Goal: Browse casually

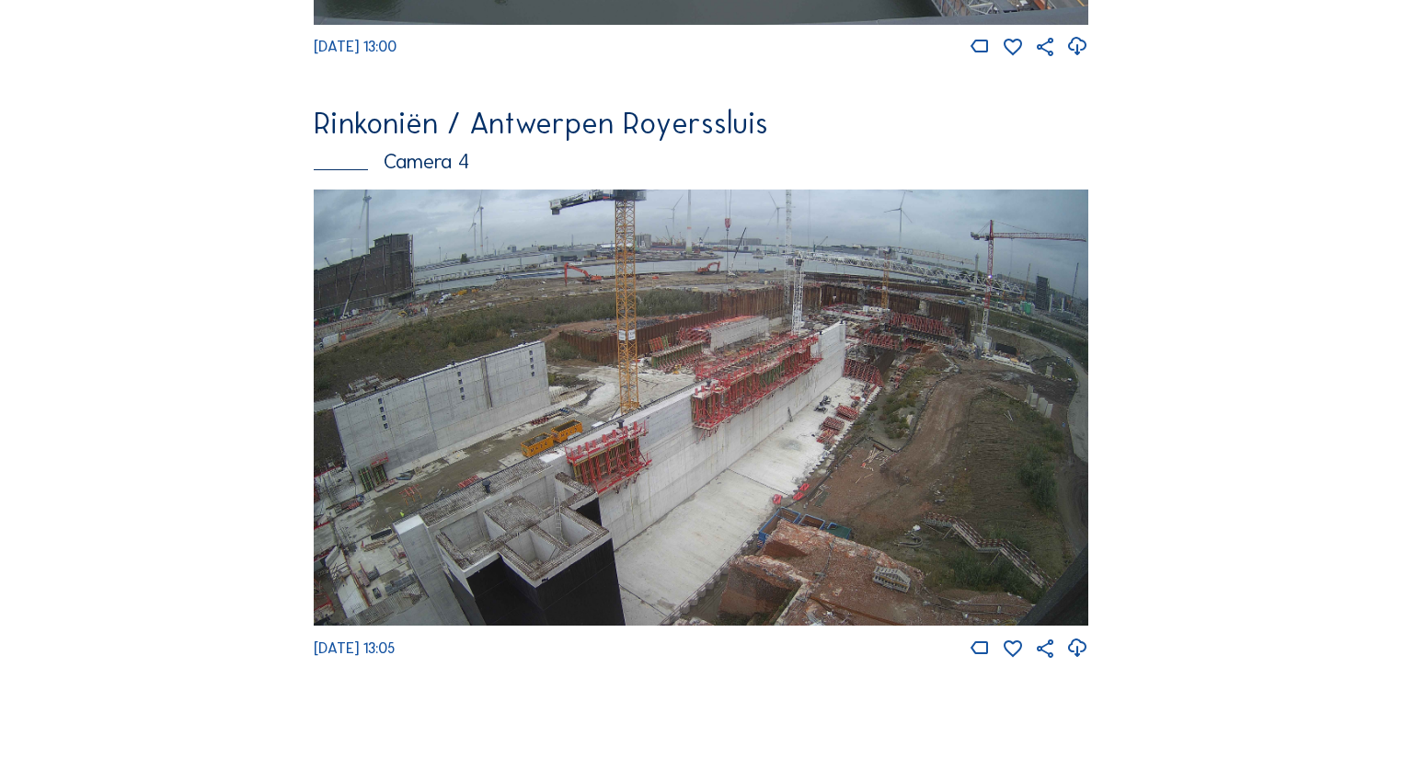
scroll to position [2502, 0]
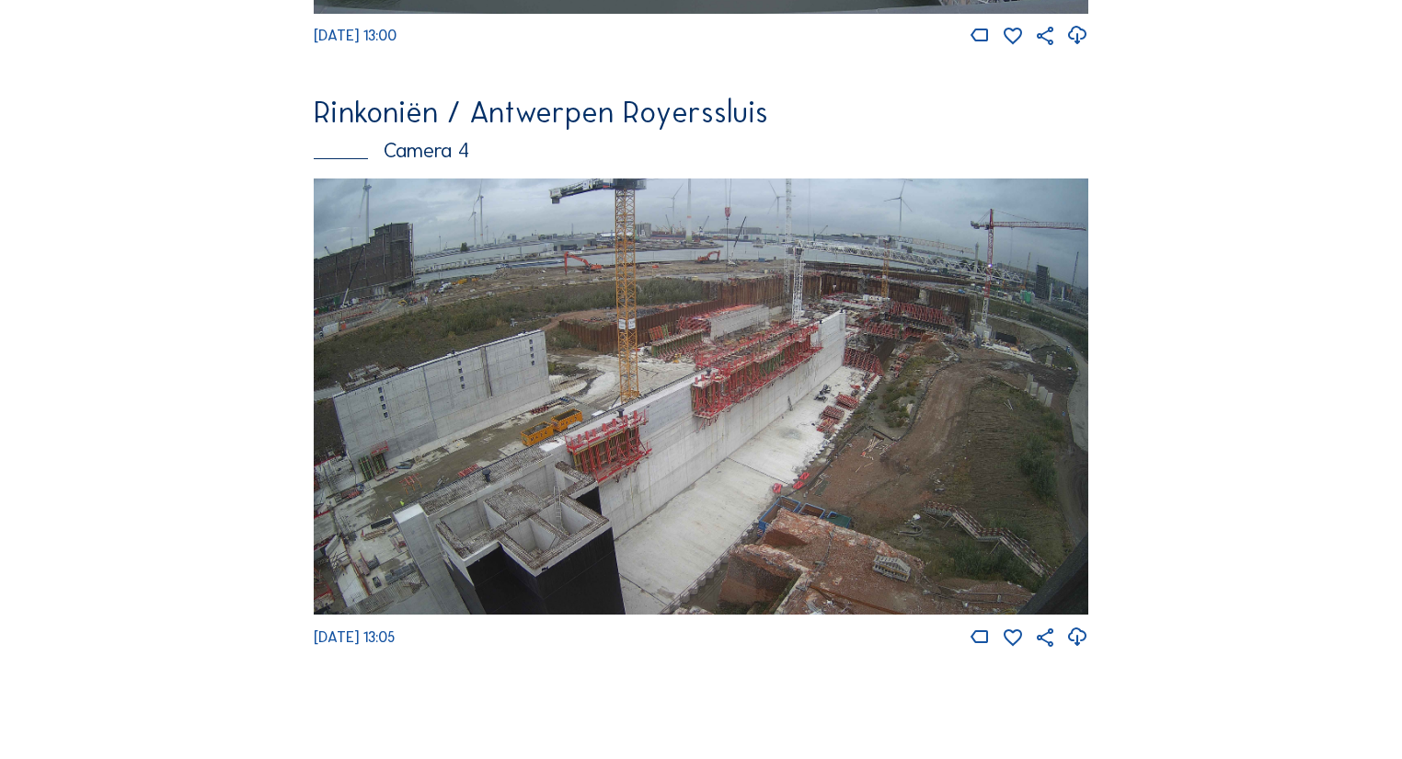
click at [642, 423] on img at bounding box center [702, 396] width 776 height 436
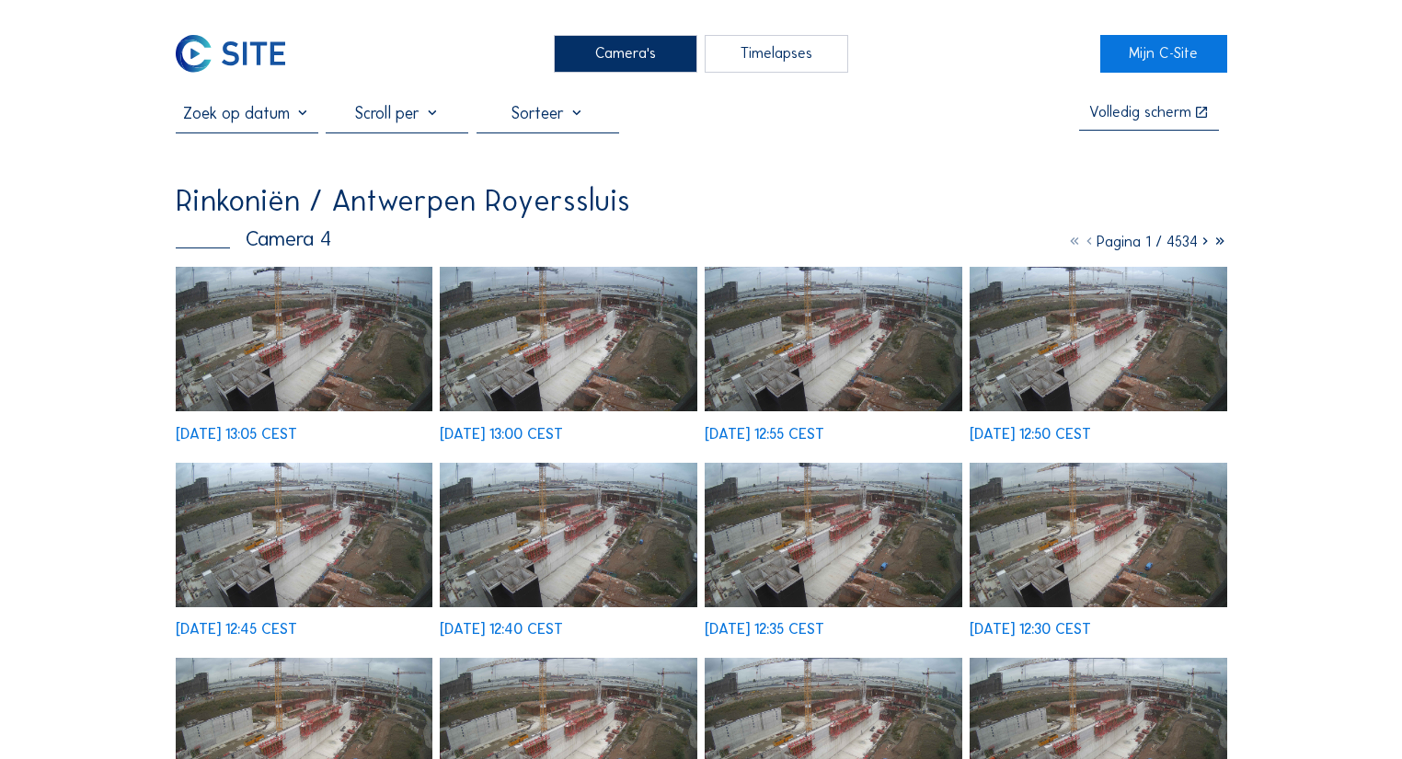
click at [323, 336] on img at bounding box center [305, 339] width 258 height 144
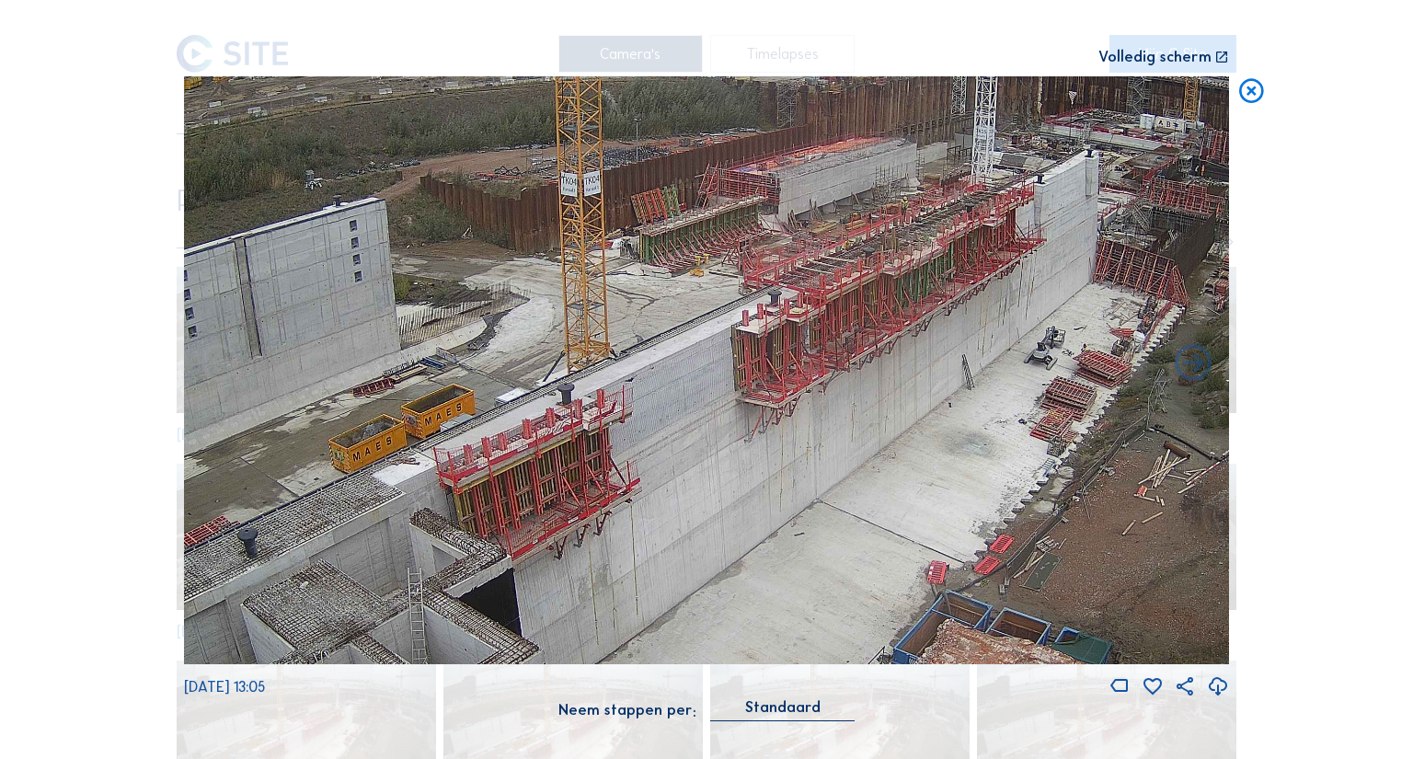
drag, startPoint x: 627, startPoint y: 434, endPoint x: 612, endPoint y: 472, distance: 40.8
click at [612, 472] on img at bounding box center [706, 370] width 1045 height 588
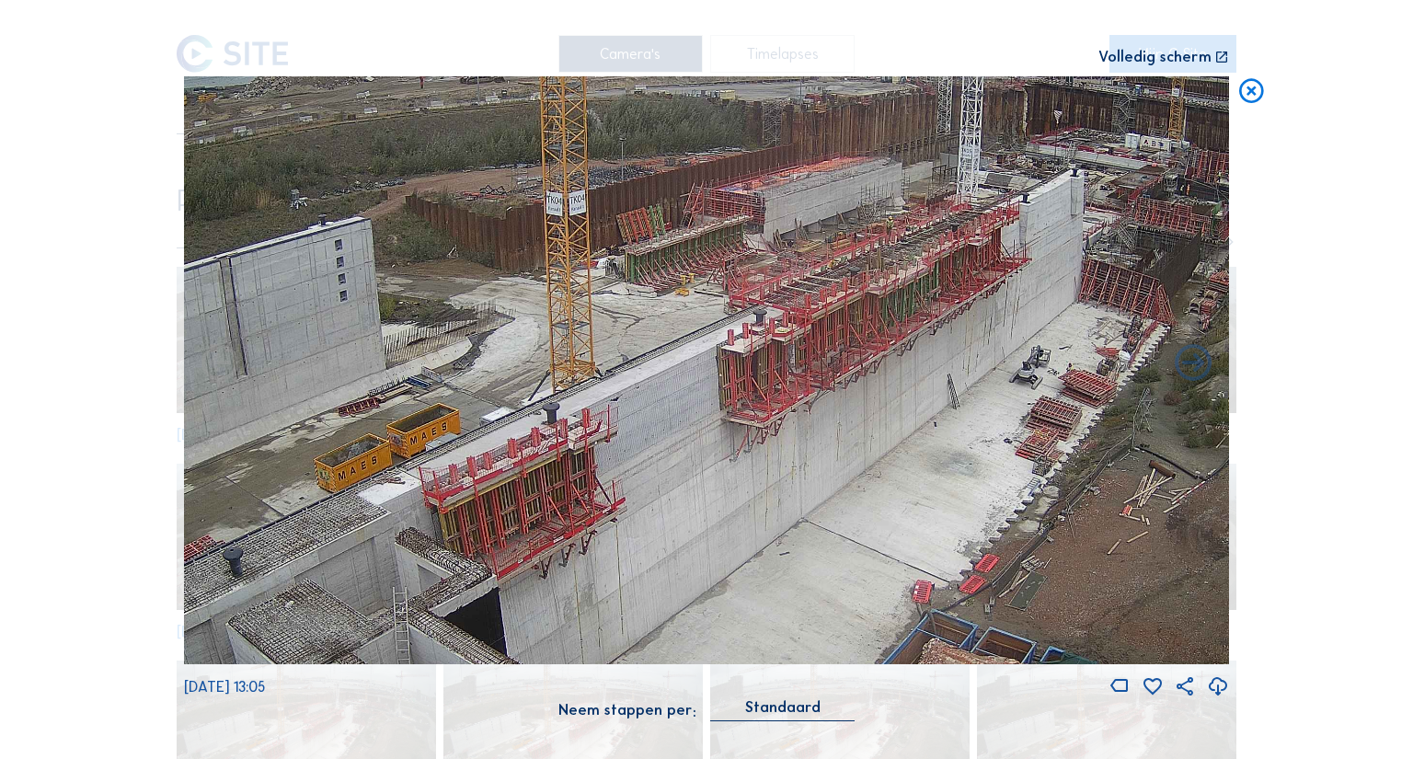
drag, startPoint x: 703, startPoint y: 445, endPoint x: 688, endPoint y: 465, distance: 24.3
click at [688, 465] on img at bounding box center [706, 370] width 1045 height 588
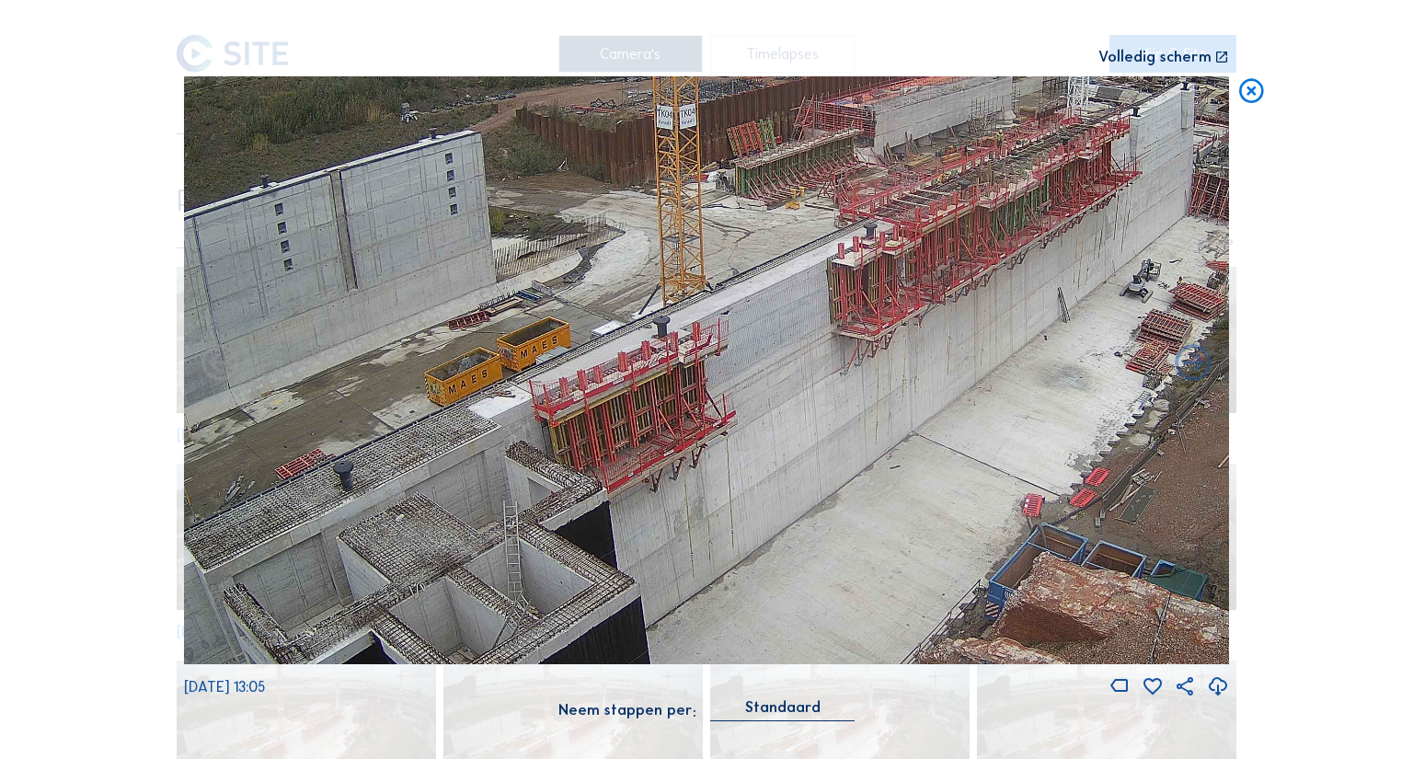
drag, startPoint x: 586, startPoint y: 458, endPoint x: 696, endPoint y: 372, distance: 140.2
click at [696, 372] on img at bounding box center [706, 370] width 1045 height 588
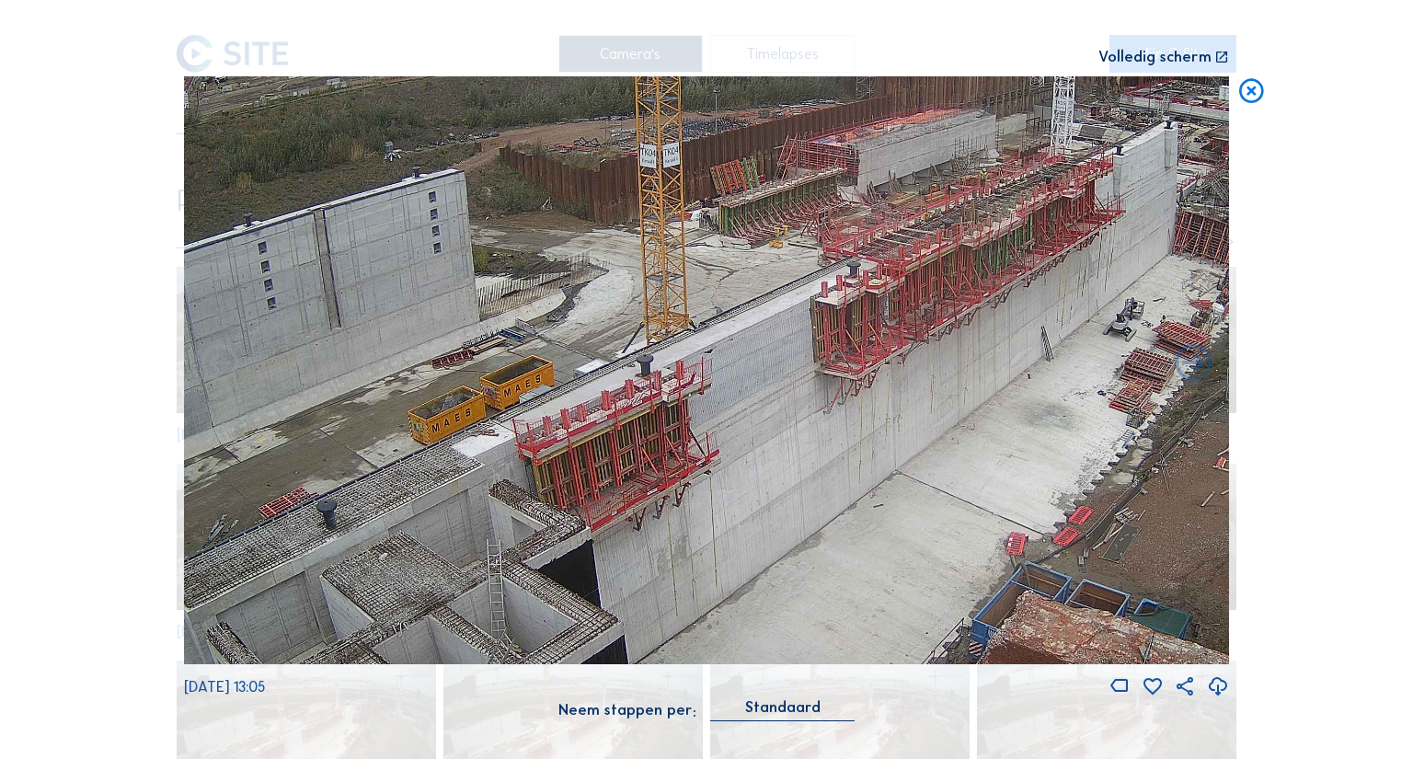
drag, startPoint x: 650, startPoint y: 394, endPoint x: 635, endPoint y: 431, distance: 40.8
click at [635, 431] on img at bounding box center [706, 370] width 1045 height 588
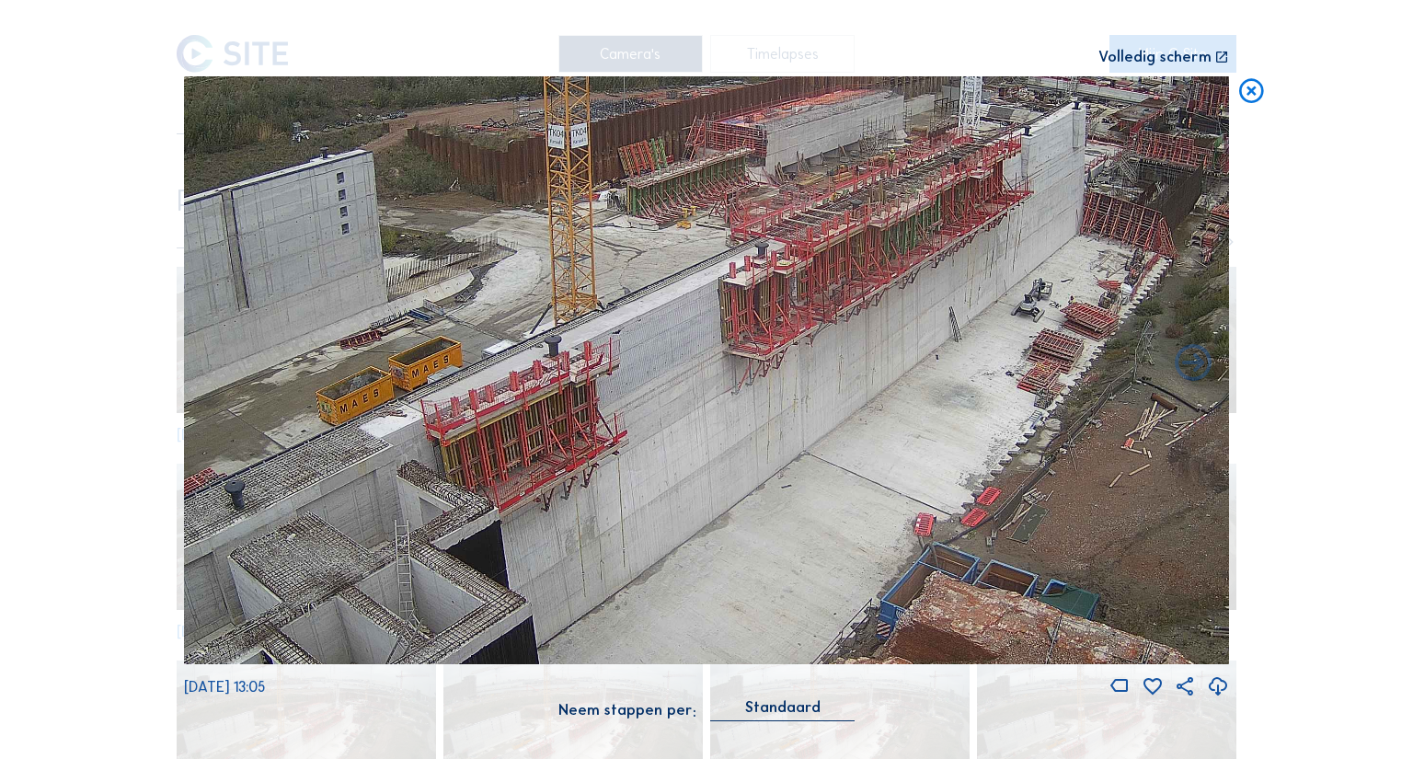
drag, startPoint x: 521, startPoint y: 401, endPoint x: 508, endPoint y: 397, distance: 13.4
click at [508, 397] on img at bounding box center [706, 370] width 1045 height 588
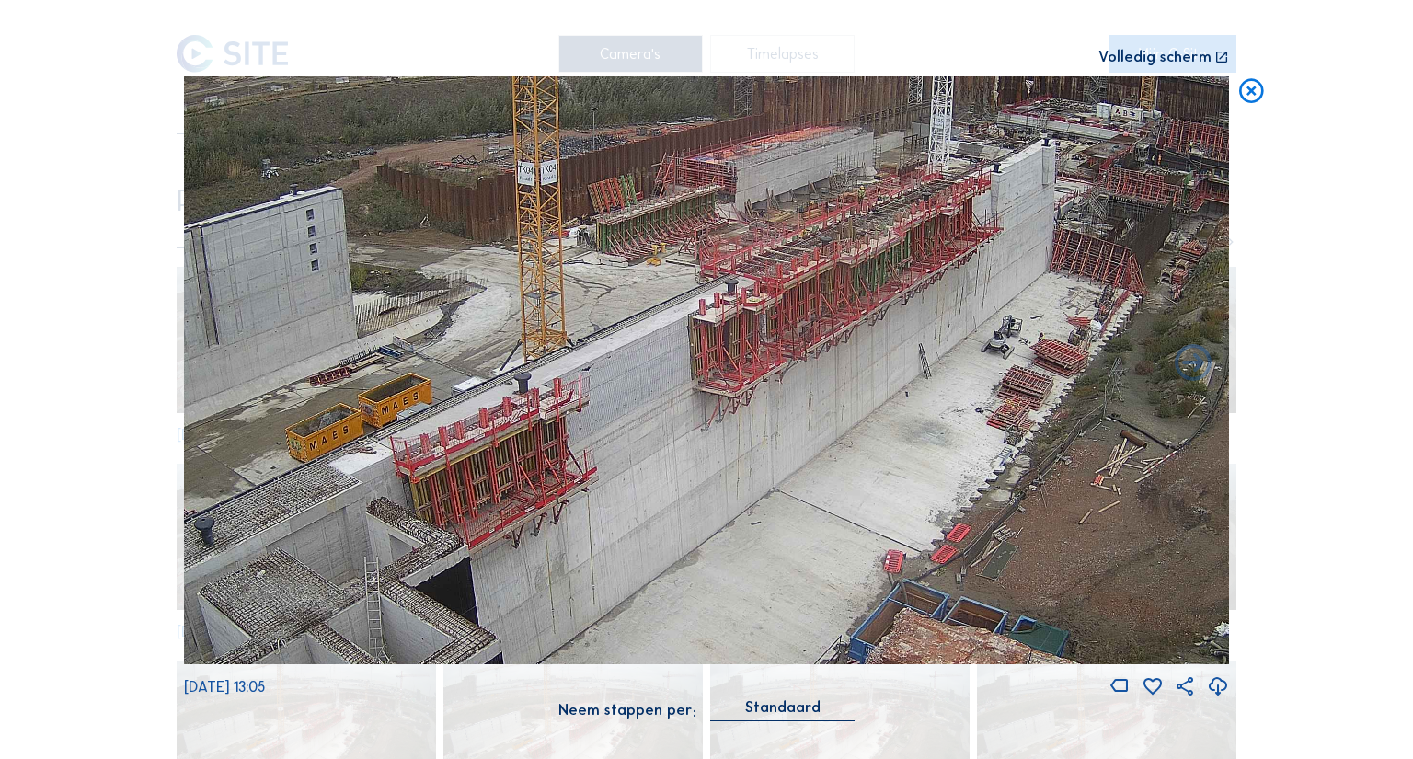
drag, startPoint x: 628, startPoint y: 375, endPoint x: 598, endPoint y: 412, distance: 47.7
click at [598, 412] on img at bounding box center [706, 370] width 1045 height 588
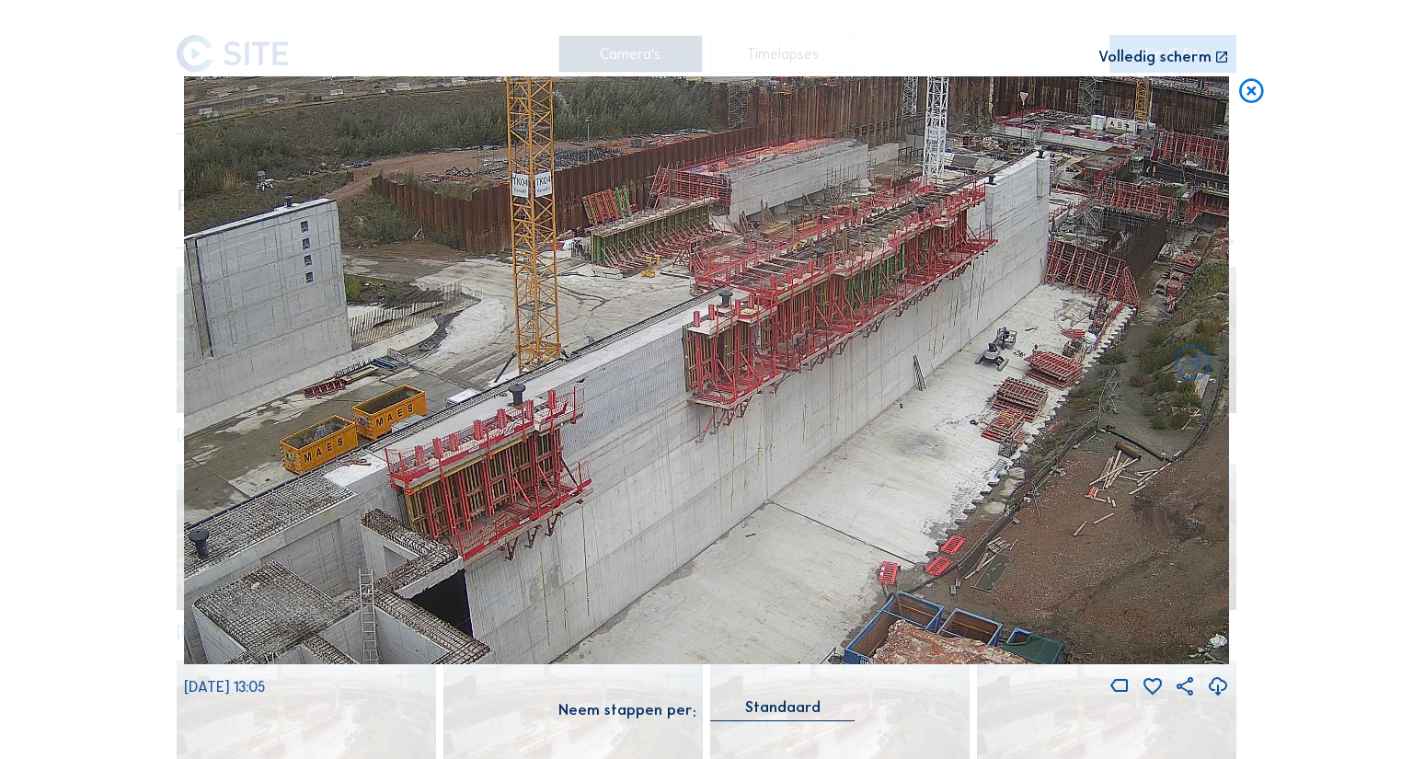
drag, startPoint x: 683, startPoint y: 363, endPoint x: 593, endPoint y: 441, distance: 118.0
click at [613, 452] on img at bounding box center [706, 370] width 1045 height 588
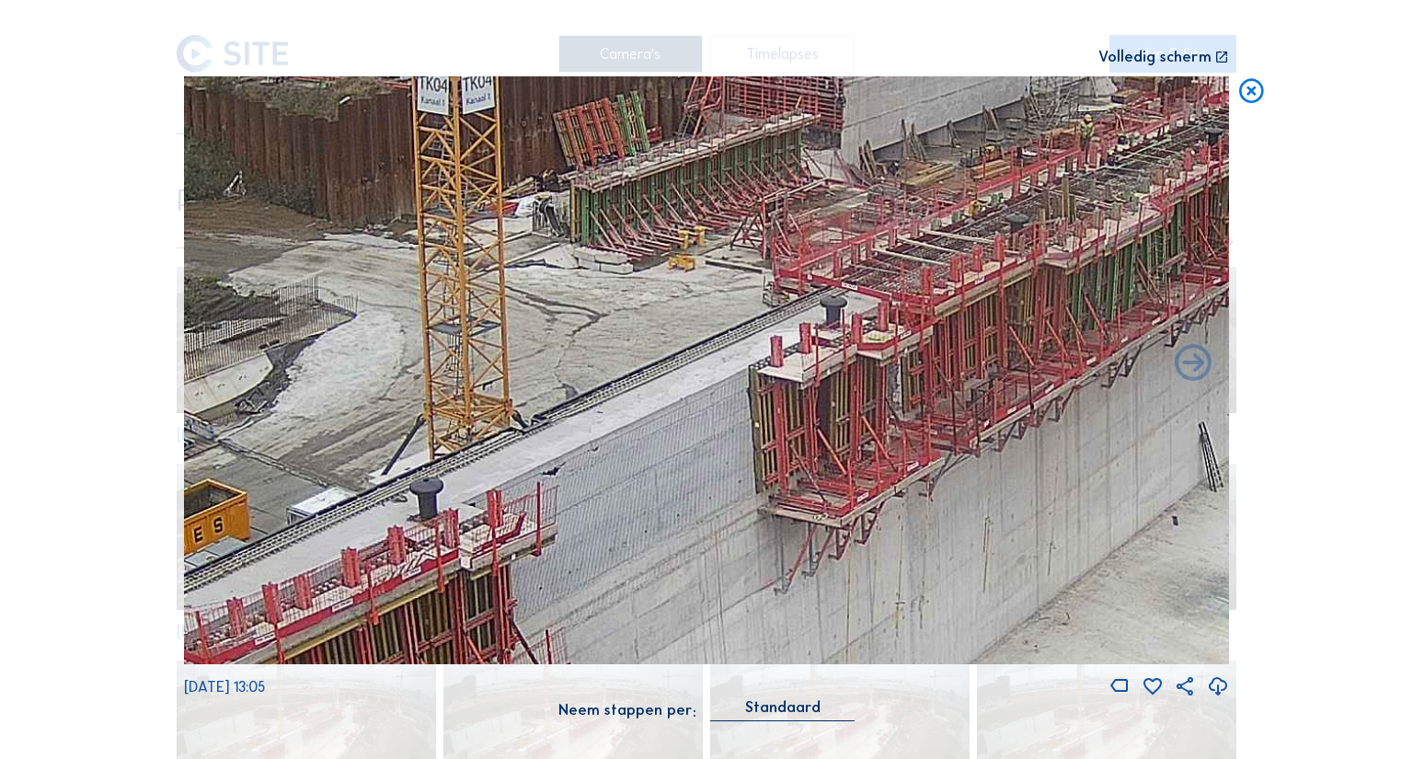
drag, startPoint x: 540, startPoint y: 419, endPoint x: 573, endPoint y: 421, distance: 33.2
click at [573, 421] on img at bounding box center [706, 370] width 1045 height 588
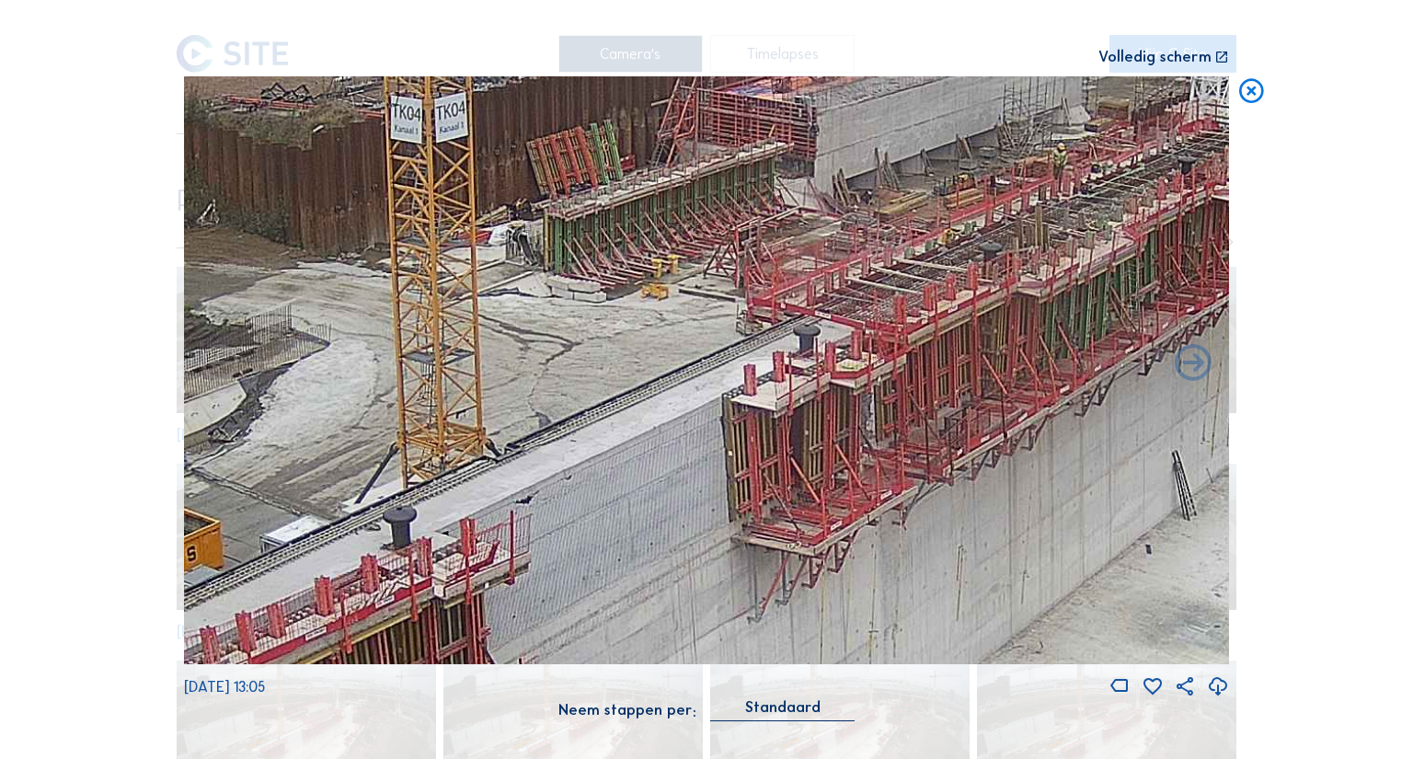
drag, startPoint x: 615, startPoint y: 405, endPoint x: 583, endPoint y: 442, distance: 48.9
click at [583, 442] on img at bounding box center [706, 370] width 1045 height 588
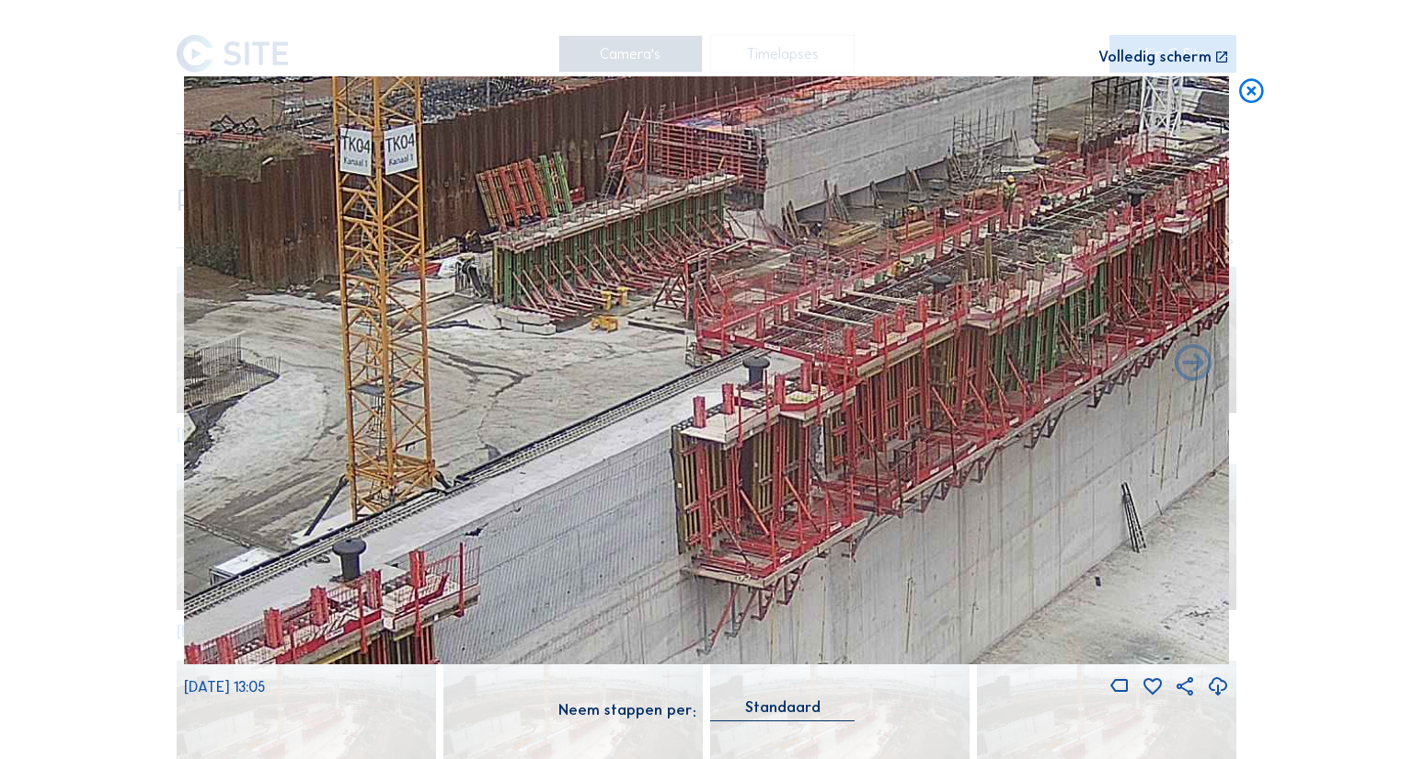
drag, startPoint x: 585, startPoint y: 442, endPoint x: 540, endPoint y: 465, distance: 51.0
click at [540, 465] on img at bounding box center [706, 370] width 1045 height 588
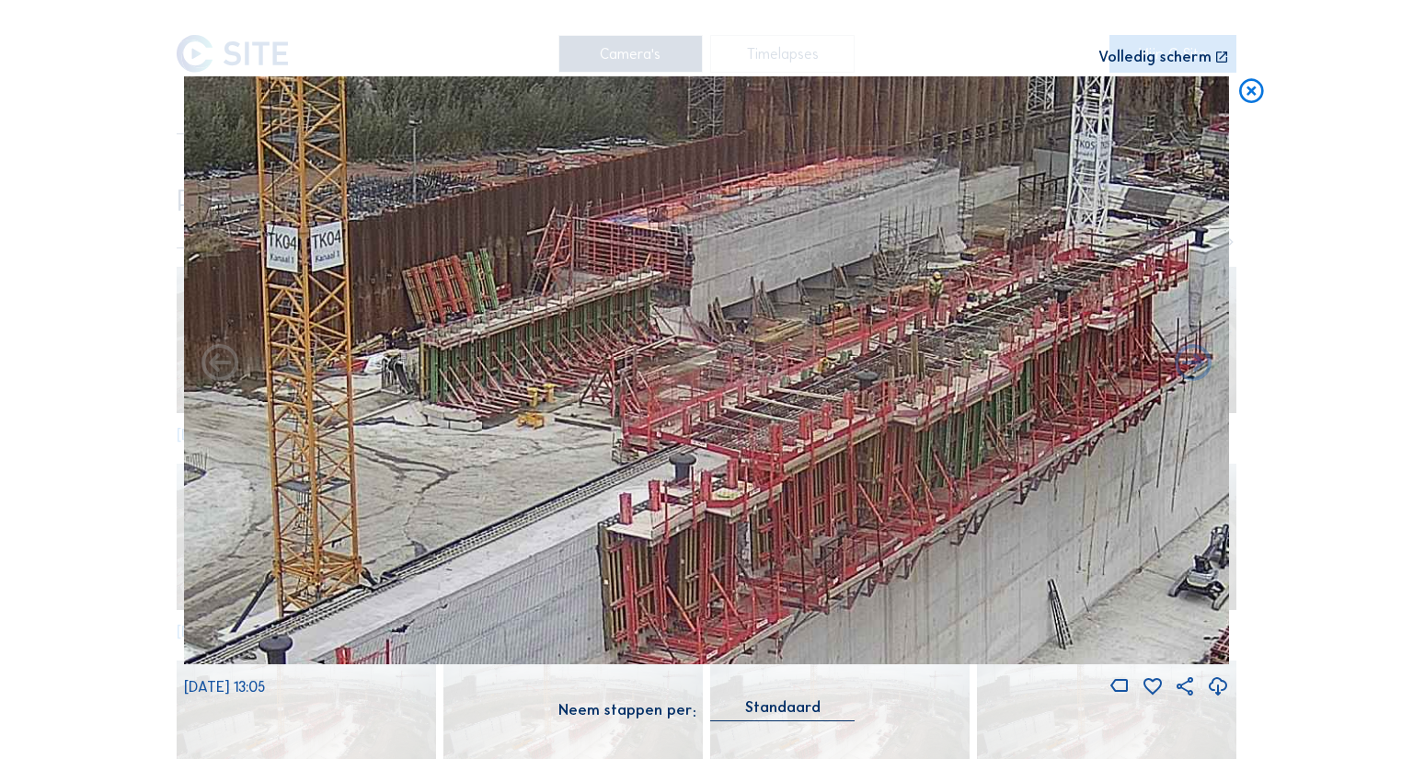
drag, startPoint x: 839, startPoint y: 341, endPoint x: 765, endPoint y: 438, distance: 121.4
click at [765, 438] on img at bounding box center [706, 370] width 1045 height 588
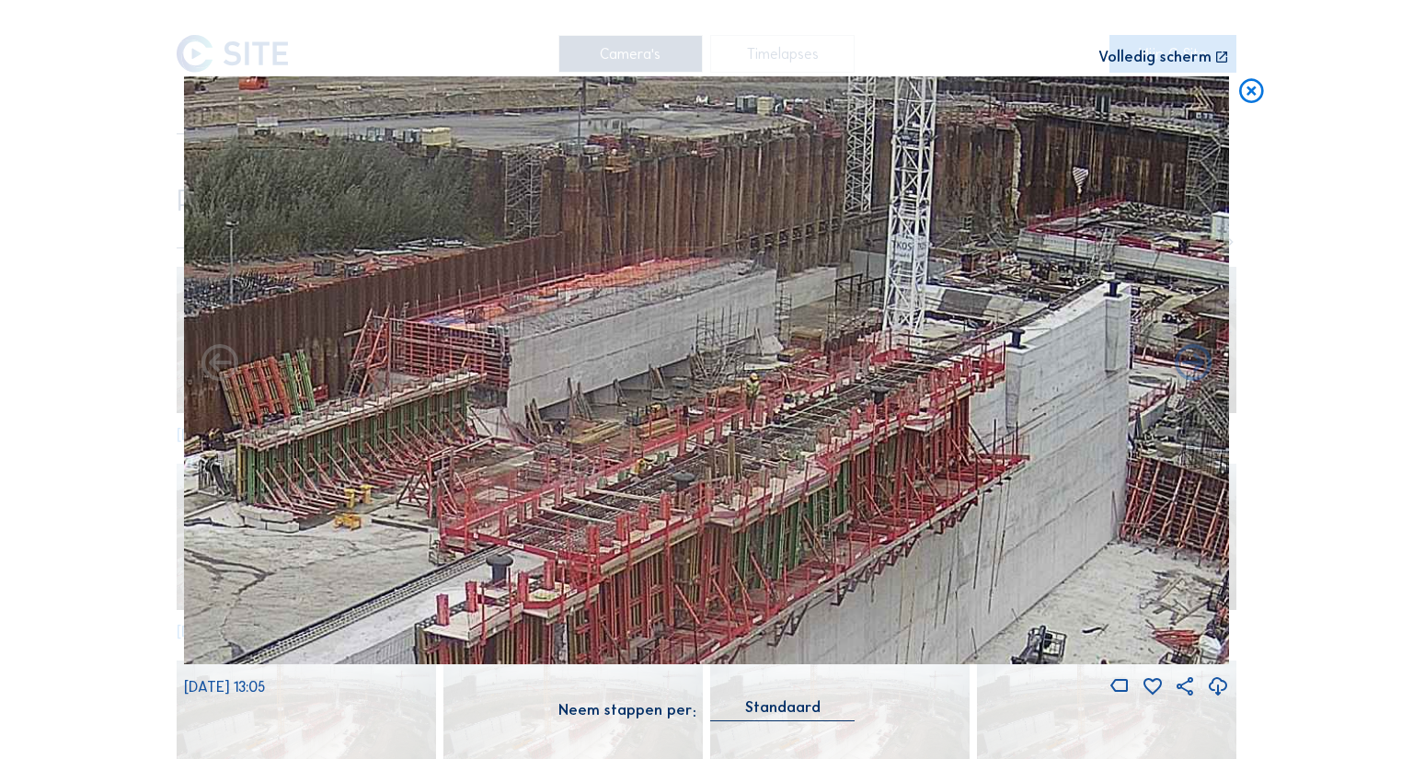
drag, startPoint x: 884, startPoint y: 324, endPoint x: 737, endPoint y: 397, distance: 164.6
click at [737, 397] on img at bounding box center [706, 370] width 1045 height 588
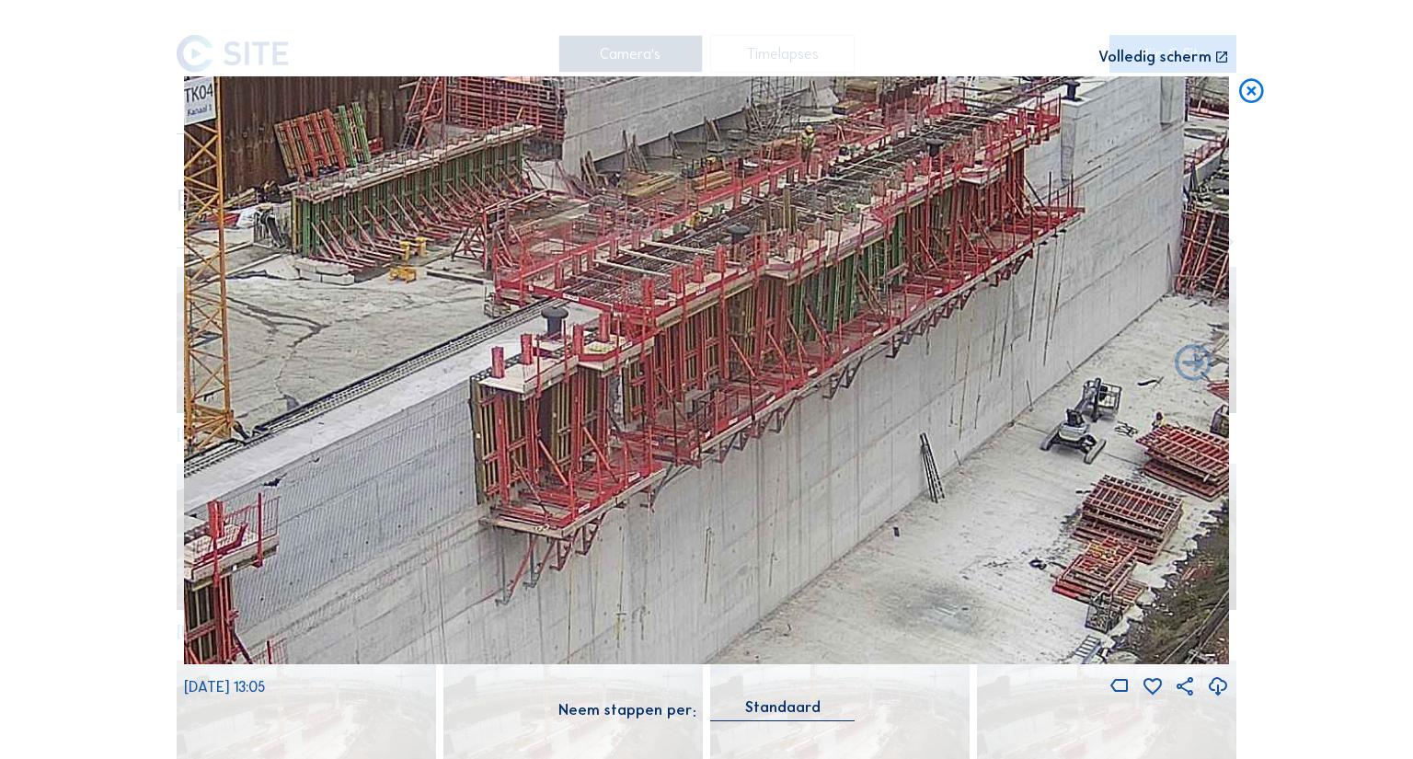
drag, startPoint x: 594, startPoint y: 438, endPoint x: 650, endPoint y: 190, distance: 254.6
click at [650, 190] on img at bounding box center [706, 370] width 1045 height 588
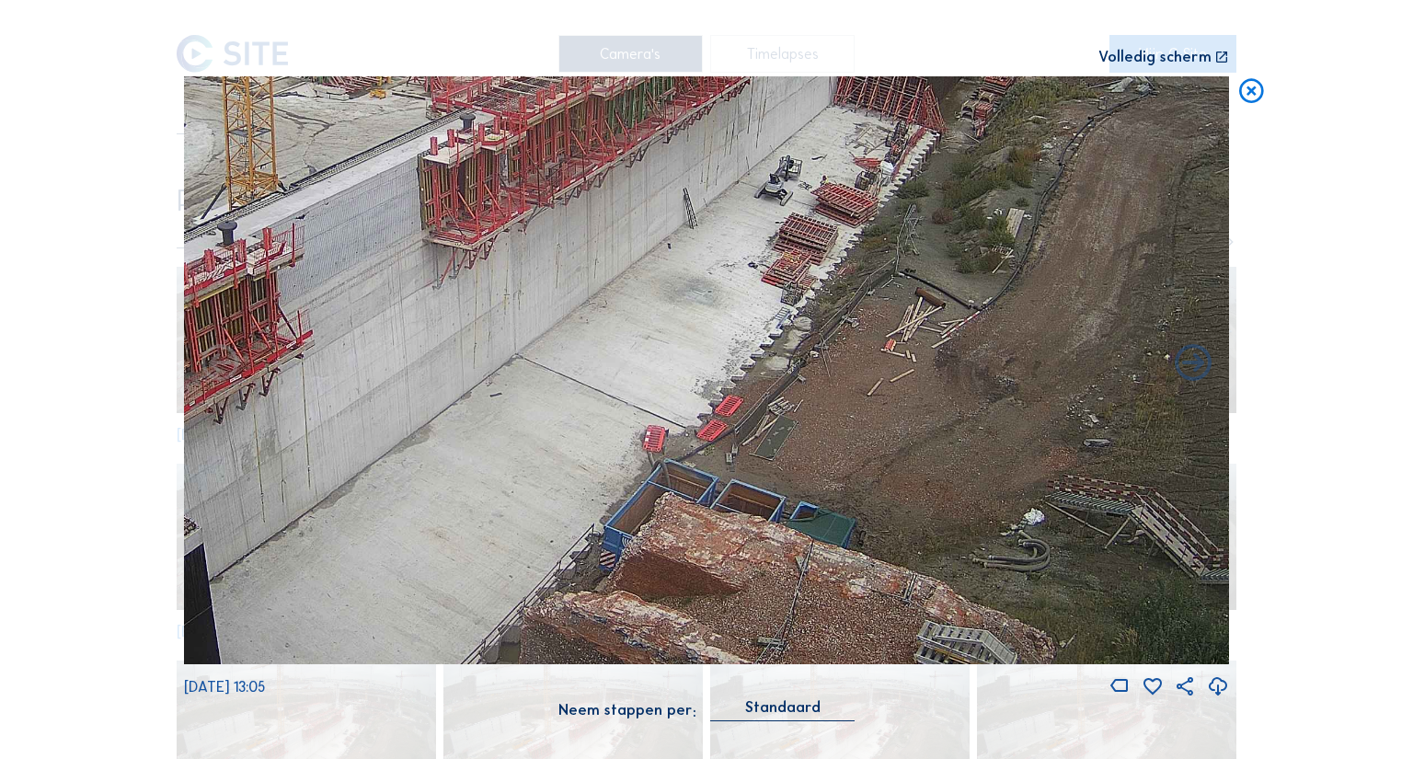
drag, startPoint x: 725, startPoint y: 233, endPoint x: 671, endPoint y: 172, distance: 81.4
click at [671, 172] on img at bounding box center [706, 370] width 1045 height 588
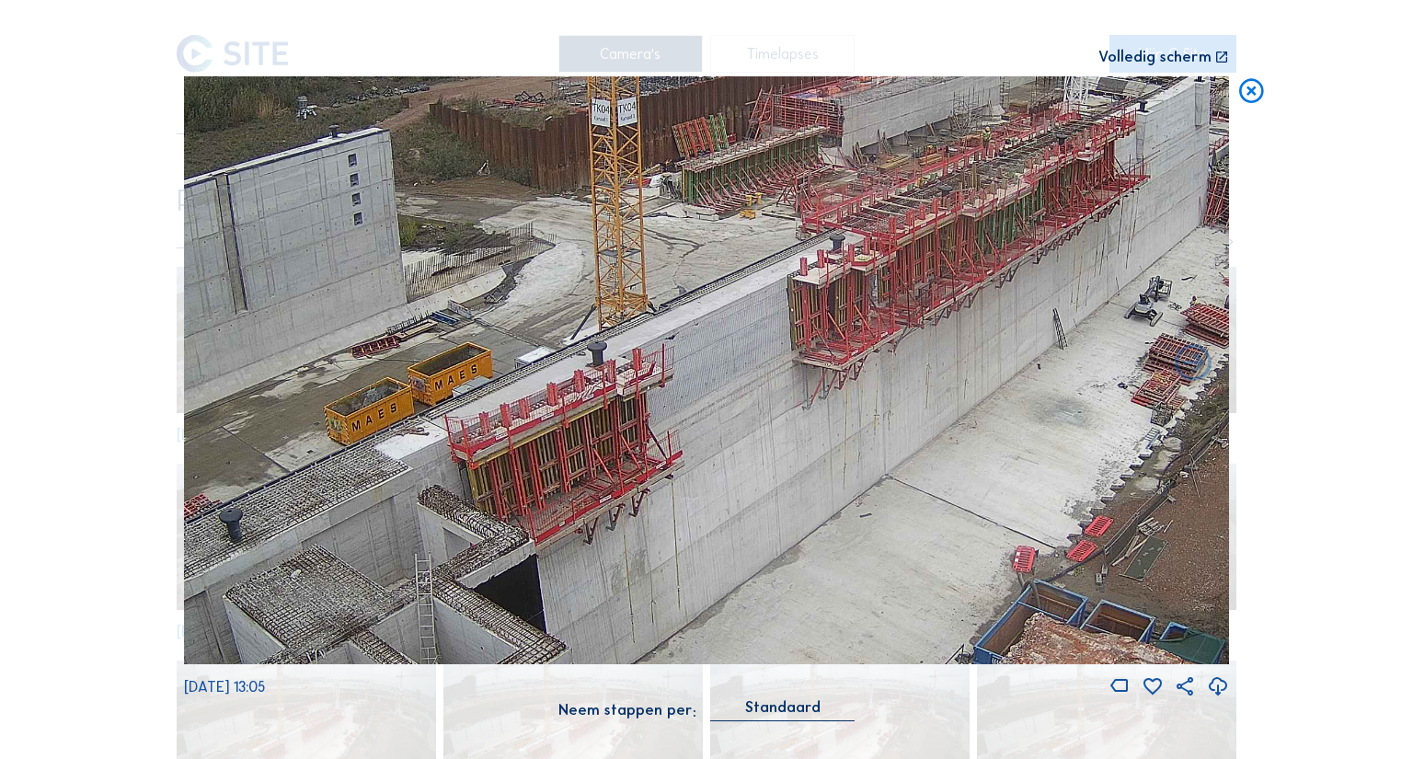
drag, startPoint x: 1061, startPoint y: 396, endPoint x: 1056, endPoint y: 388, distance: 9.5
click at [1062, 388] on img at bounding box center [706, 370] width 1045 height 588
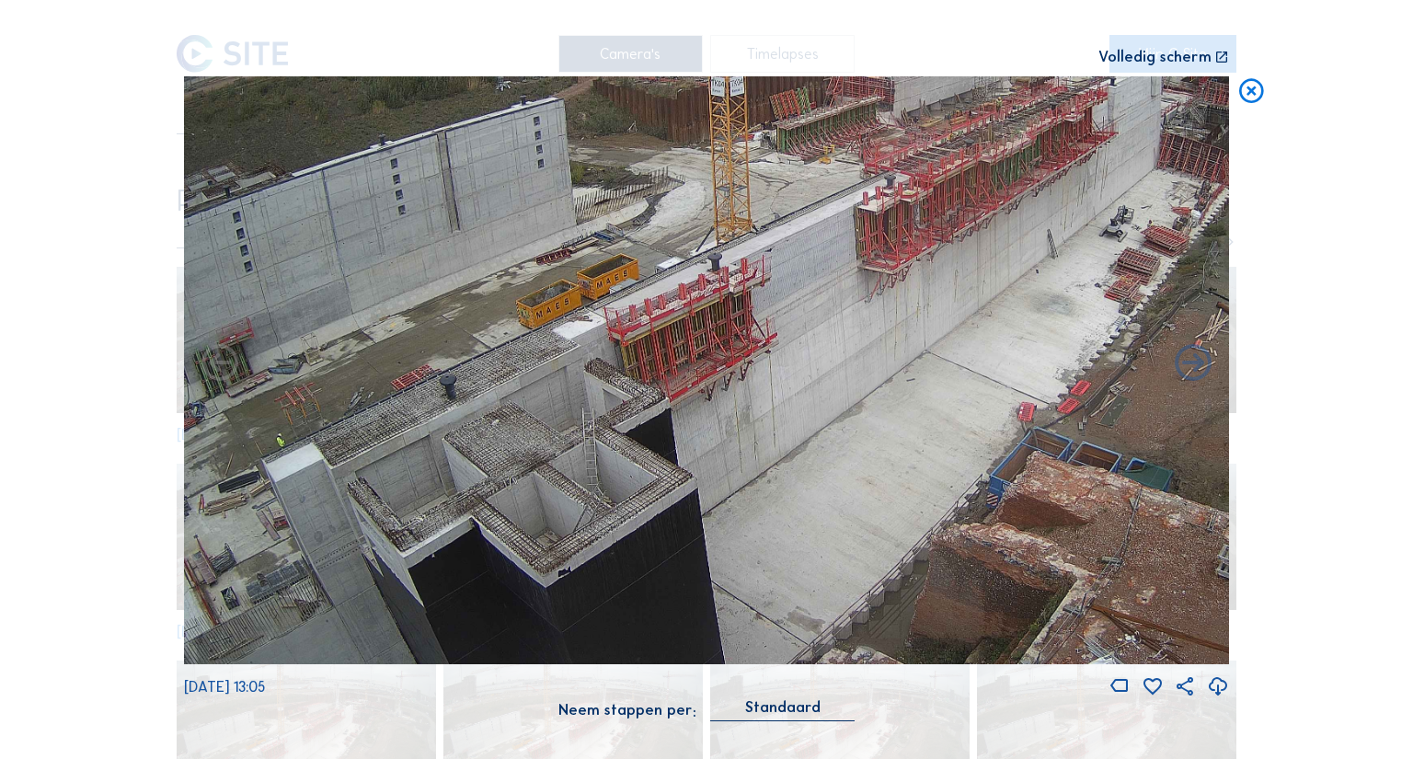
drag, startPoint x: 622, startPoint y: 372, endPoint x: 704, endPoint y: 290, distance: 115.8
click at [704, 290] on img at bounding box center [706, 370] width 1045 height 588
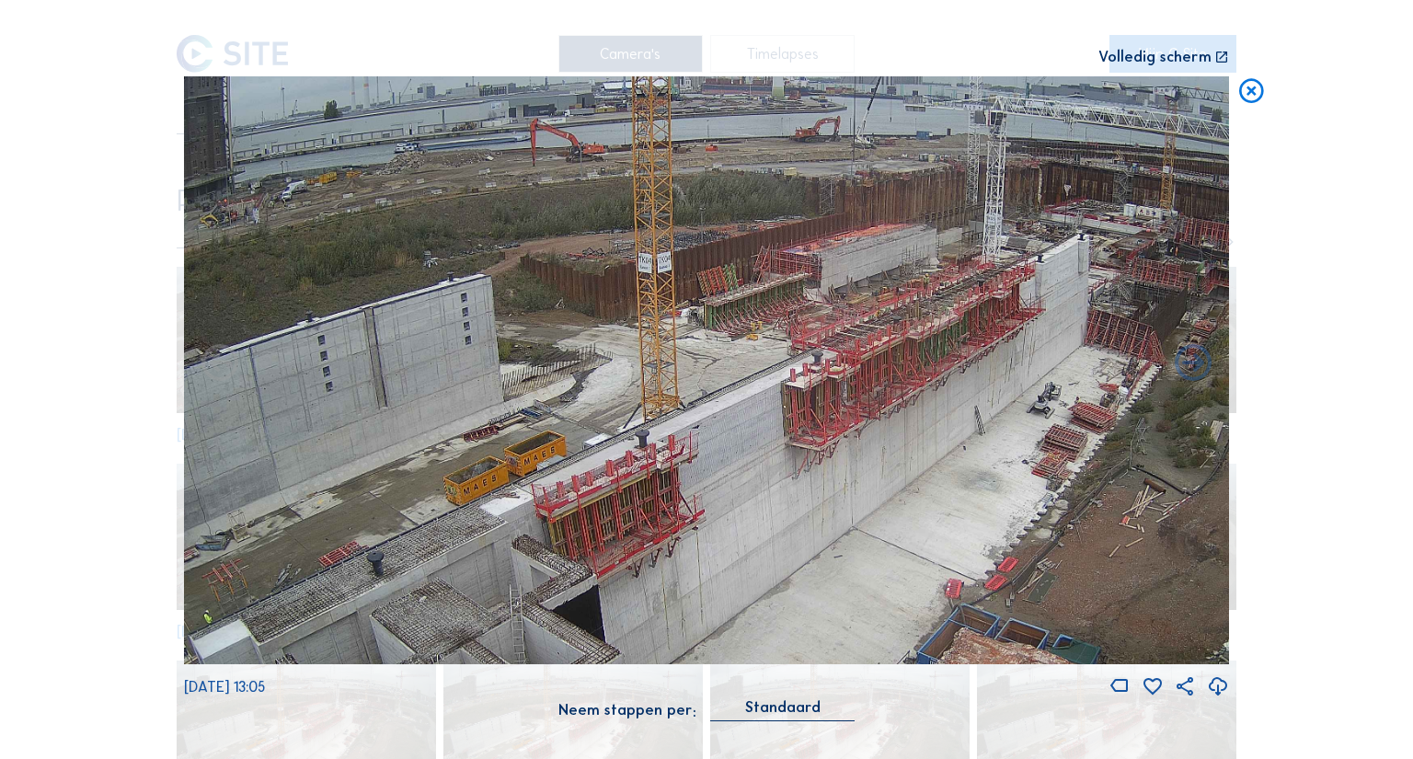
drag, startPoint x: 707, startPoint y: 370, endPoint x: 693, endPoint y: 418, distance: 50.0
click at [693, 418] on img at bounding box center [706, 370] width 1045 height 588
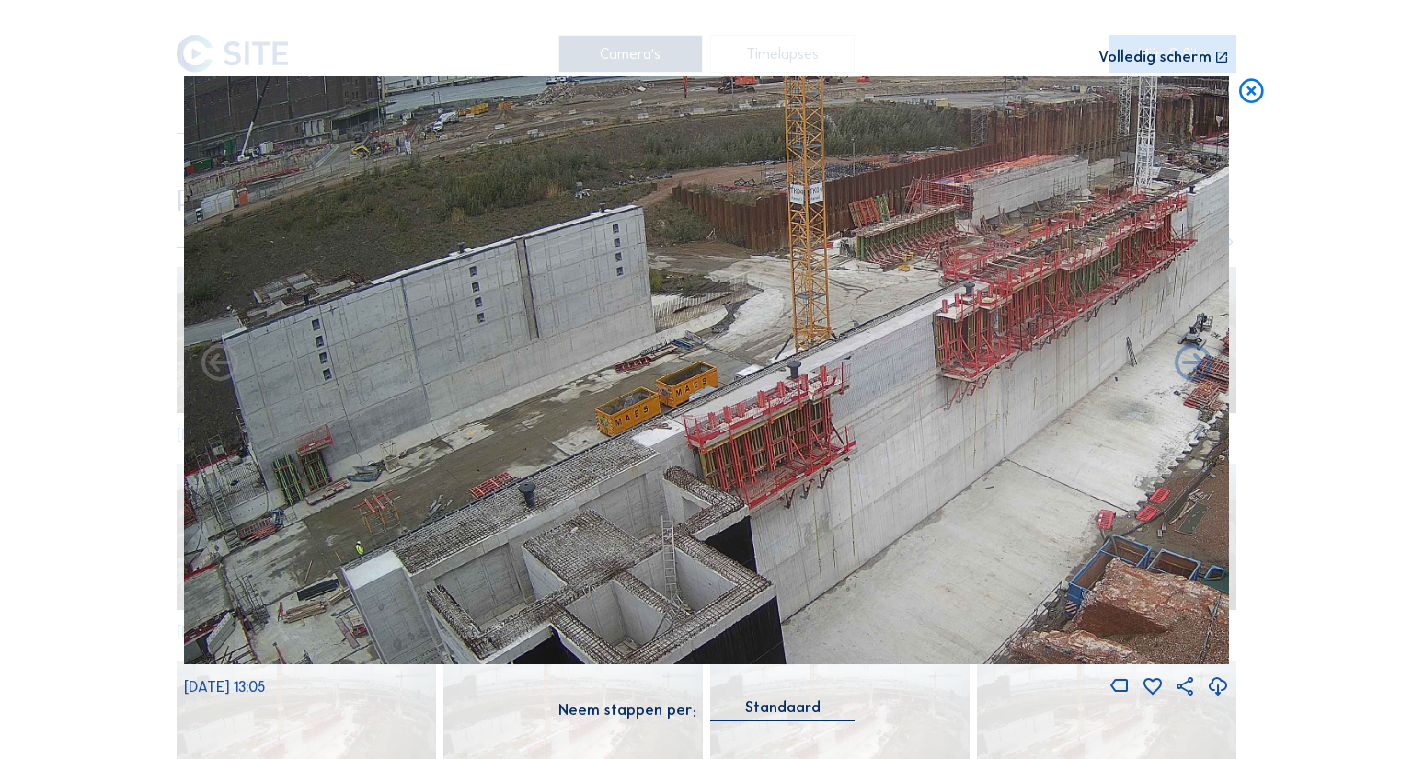
drag, startPoint x: 512, startPoint y: 379, endPoint x: 776, endPoint y: 310, distance: 272.0
click at [776, 310] on img at bounding box center [706, 370] width 1045 height 588
